Goal: Task Accomplishment & Management: Use online tool/utility

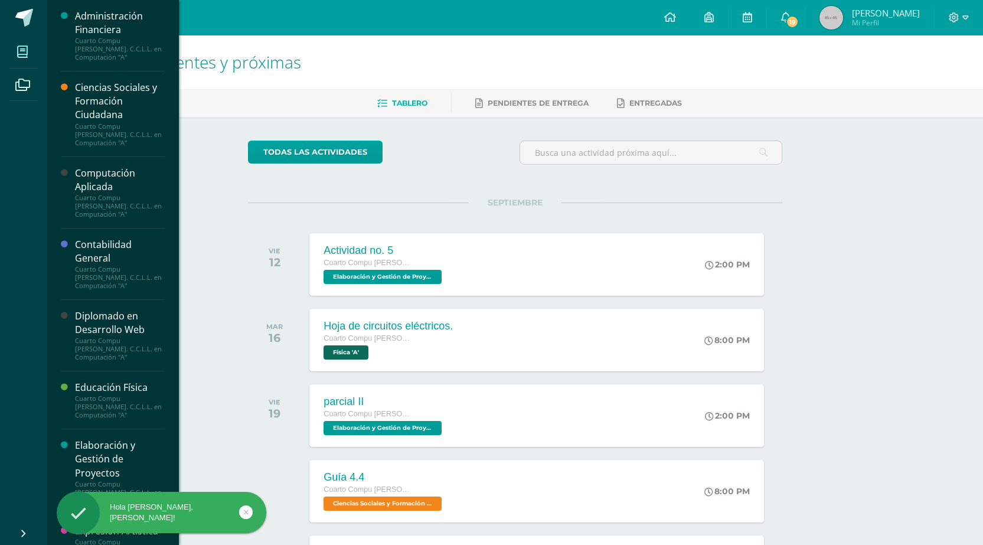
click at [21, 46] on icon at bounding box center [22, 52] width 11 height 12
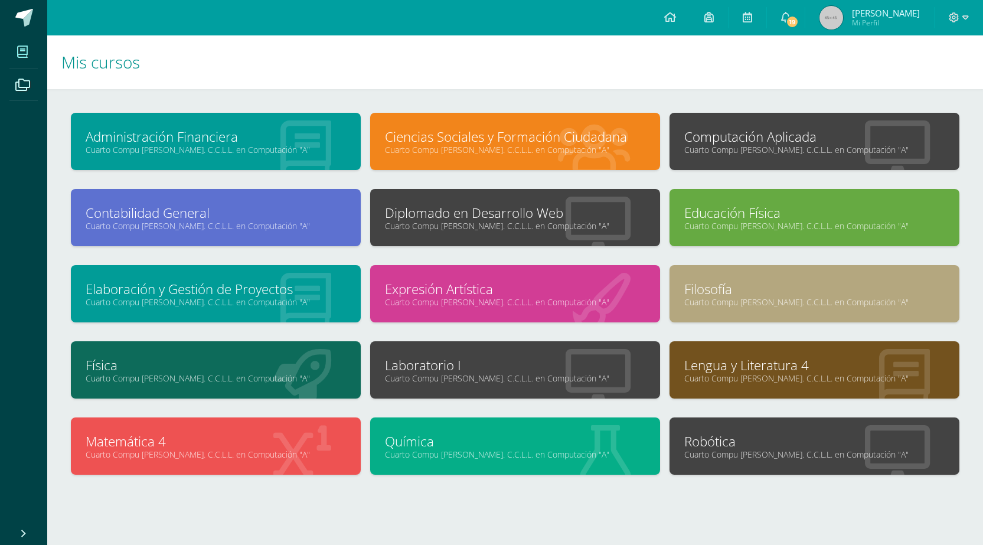
click at [741, 155] on div "Computación Aplicada Cuarto Compu [PERSON_NAME]. C.C.L.L. en Computación "A"" at bounding box center [814, 141] width 290 height 57
click at [715, 135] on link "Computación Aplicada" at bounding box center [814, 137] width 260 height 18
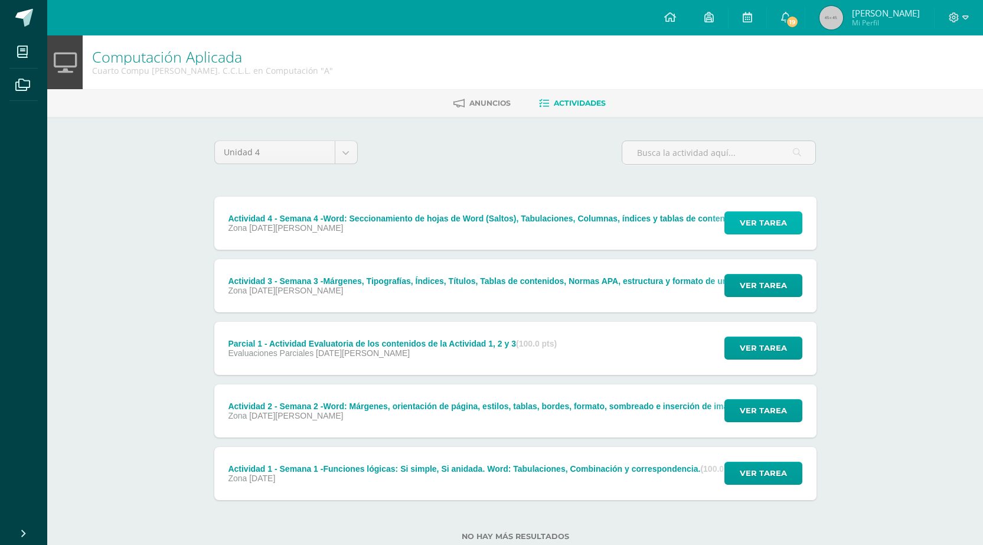
click at [731, 218] on button "Ver tarea" at bounding box center [763, 222] width 78 height 23
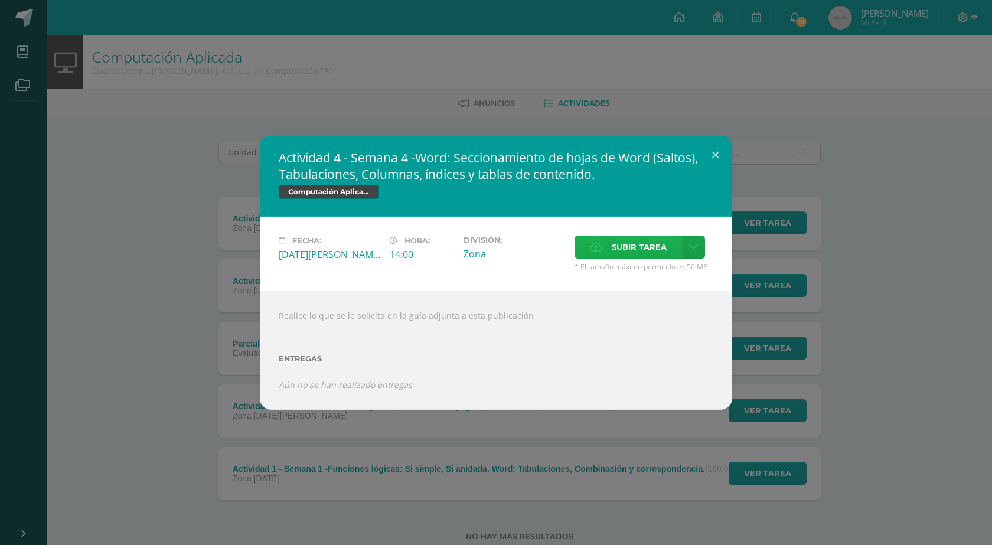
click at [622, 256] on span "Subir tarea" at bounding box center [639, 247] width 55 height 22
click at [0, 0] on input "Subir tarea" at bounding box center [0, 0] width 0 height 0
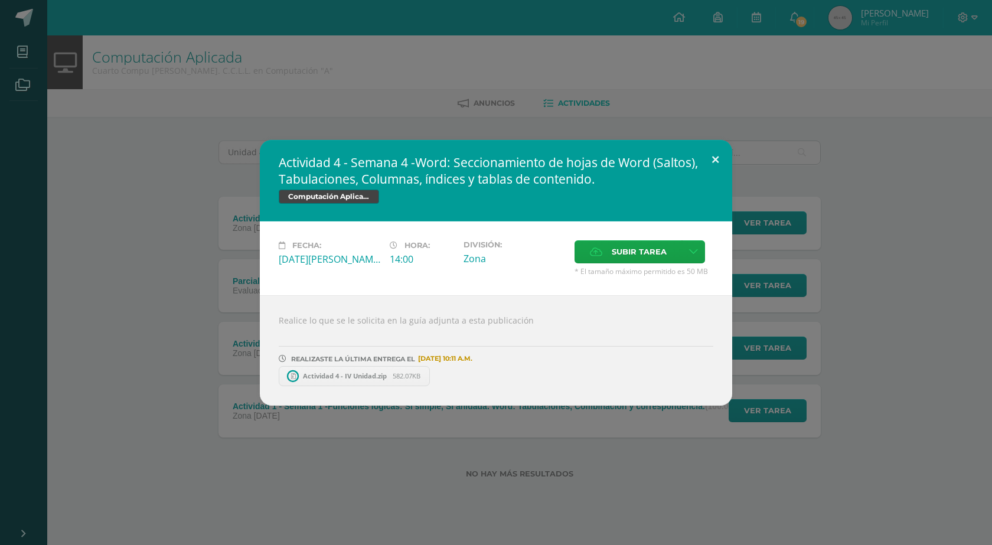
click at [707, 156] on button at bounding box center [715, 160] width 34 height 40
